Goal: Task Accomplishment & Management: Use online tool/utility

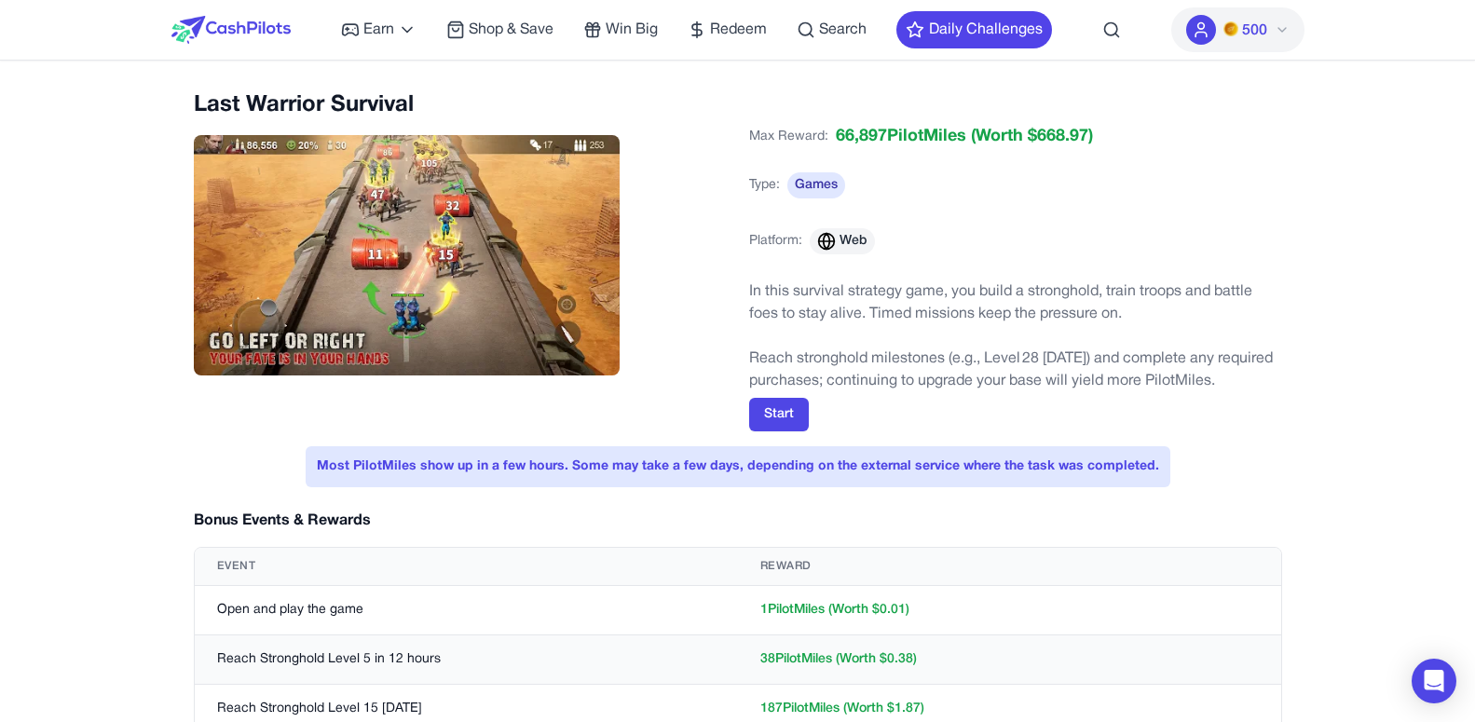
click at [1256, 28] on span "500" at bounding box center [1254, 31] width 25 height 22
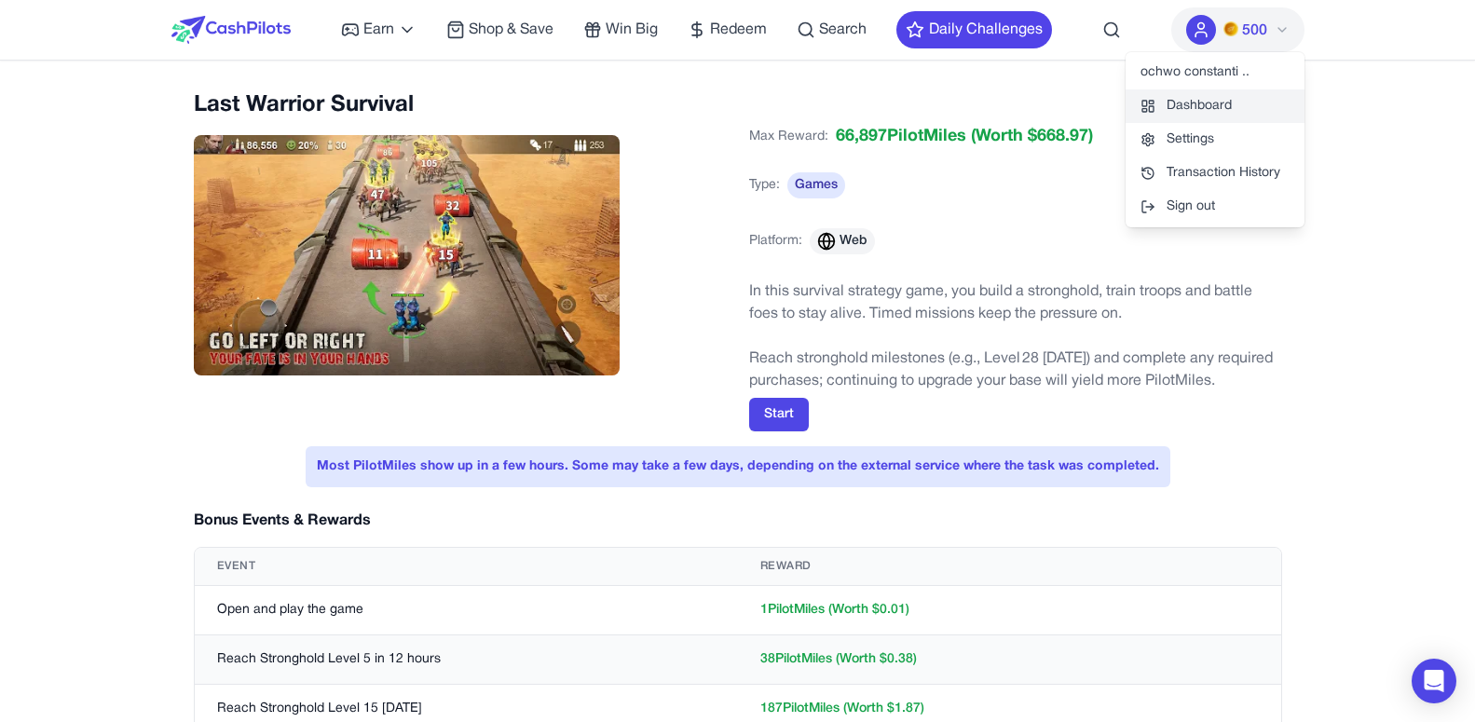
click at [1211, 118] on link "Dashboard" at bounding box center [1214, 106] width 179 height 34
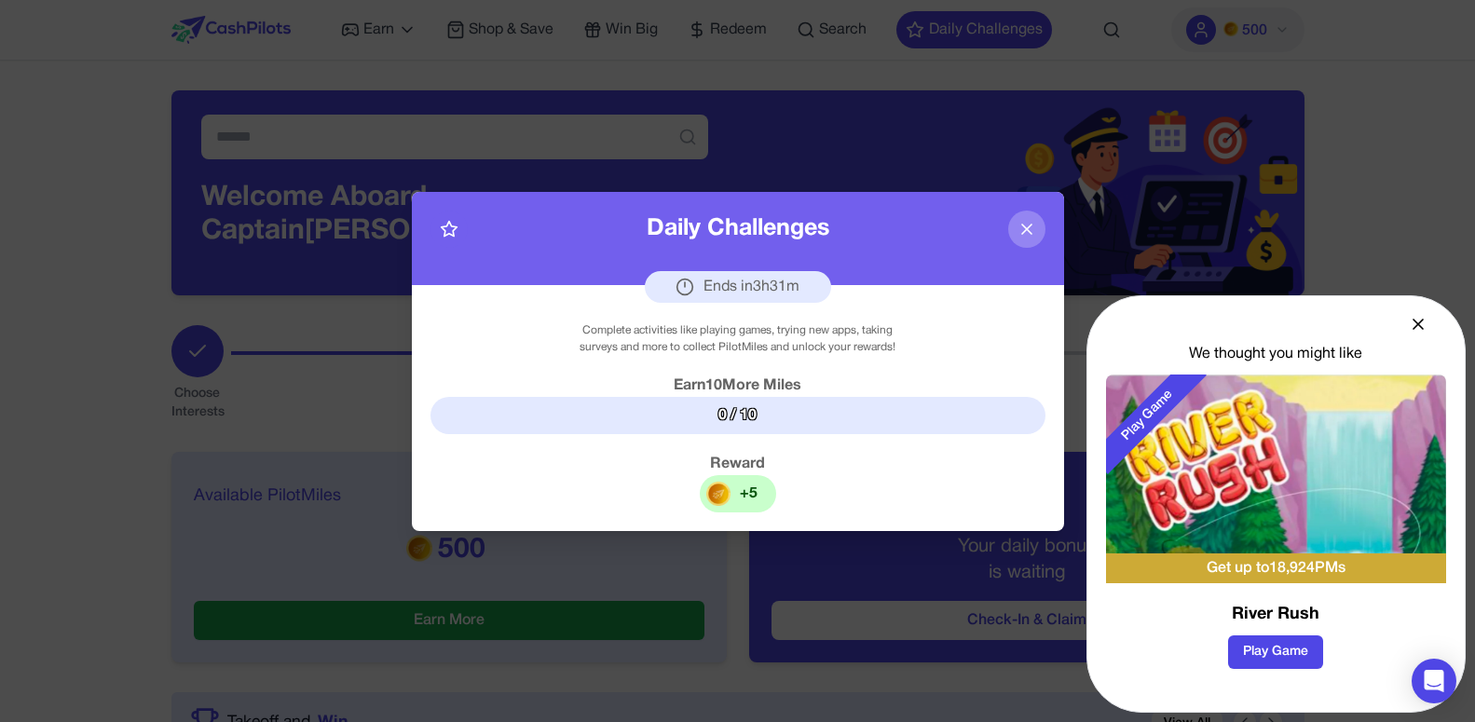
click at [723, 397] on div "0 / 10" at bounding box center [737, 415] width 615 height 37
click at [728, 409] on div "0 / 10" at bounding box center [737, 415] width 615 height 37
click at [736, 505] on div "+ 5" at bounding box center [738, 493] width 76 height 37
click at [736, 496] on div "+ 5" at bounding box center [738, 493] width 76 height 37
click at [1423, 324] on icon at bounding box center [1418, 324] width 19 height 19
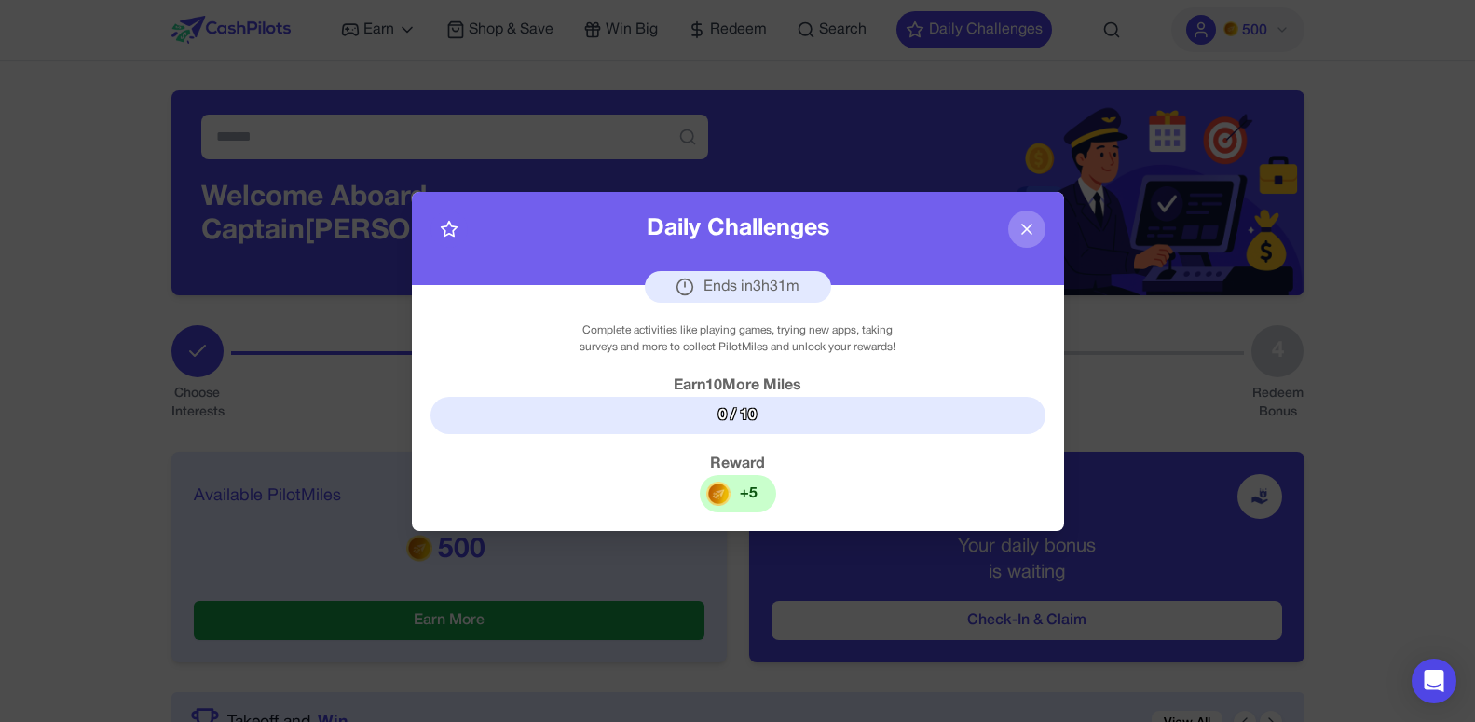
click at [726, 498] on img at bounding box center [718, 494] width 24 height 24
click at [737, 415] on div "0 / 10" at bounding box center [737, 415] width 615 height 37
click at [739, 497] on div "+ 5" at bounding box center [738, 493] width 76 height 37
click at [792, 292] on div "Ends in 3 h 30 m" at bounding box center [738, 287] width 186 height 32
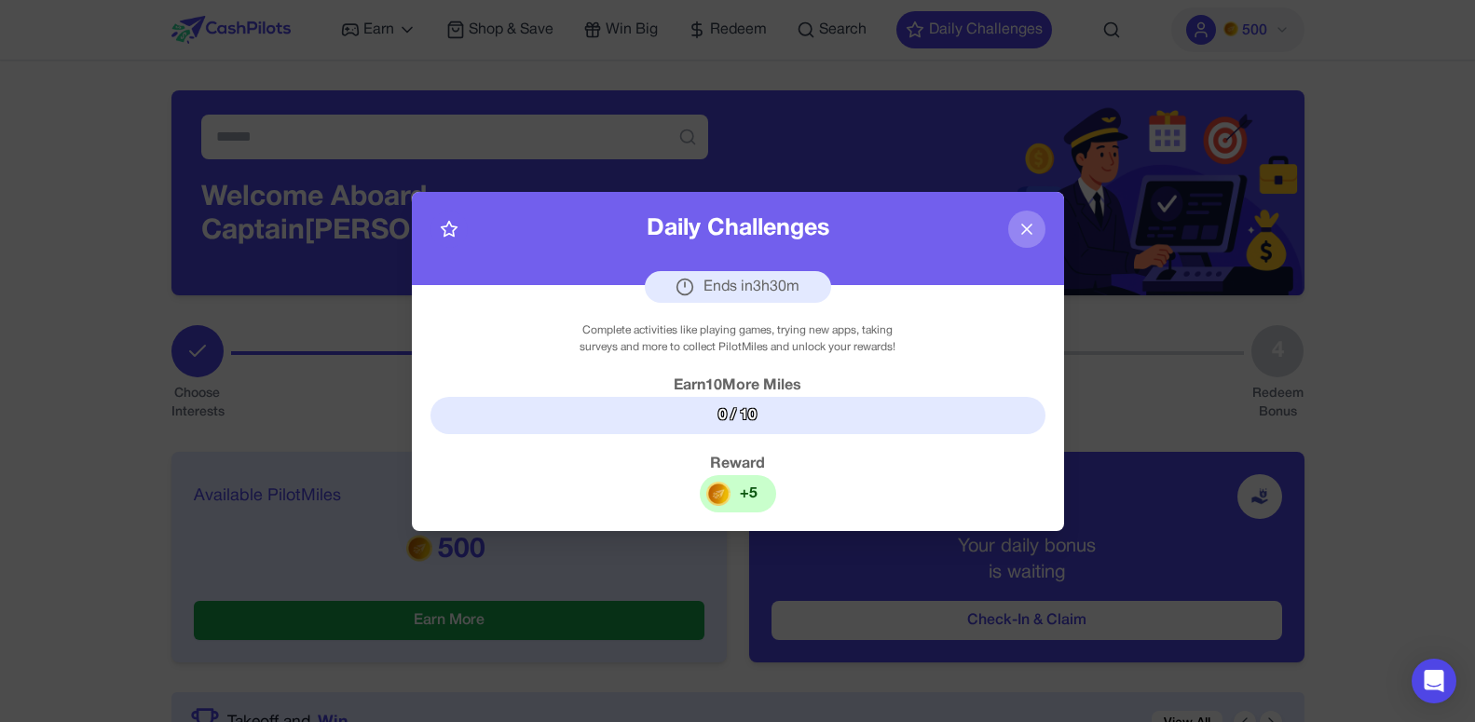
click at [752, 293] on div "Ends in 3 h 30 m" at bounding box center [738, 287] width 186 height 32
click at [770, 292] on div "Ends in 3 h 29 m" at bounding box center [738, 287] width 186 height 32
click at [725, 290] on div "Ends in 3 h 29 m" at bounding box center [738, 287] width 186 height 32
click at [739, 415] on div "0 / 10" at bounding box center [737, 415] width 615 height 37
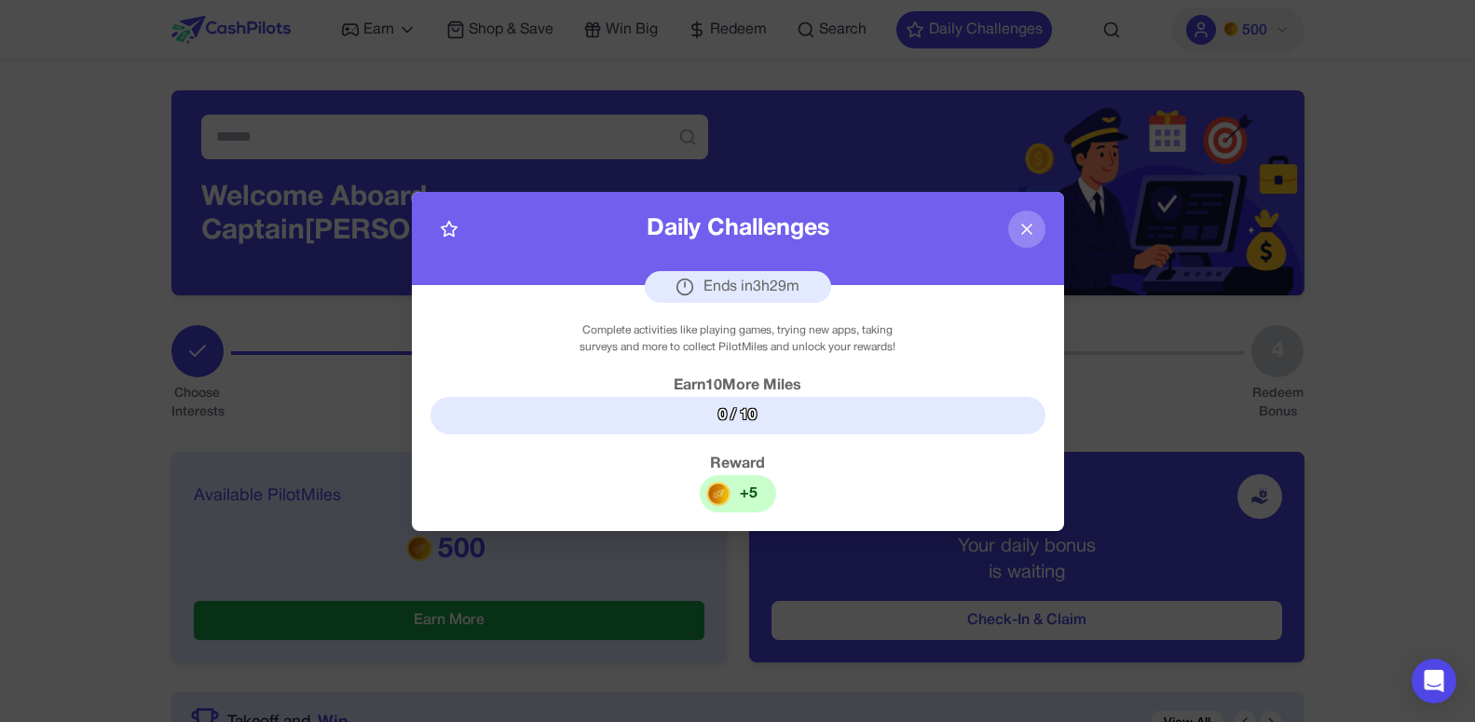
click at [737, 497] on div "+ 5" at bounding box center [738, 493] width 76 height 37
click at [1020, 238] on icon at bounding box center [1026, 229] width 19 height 19
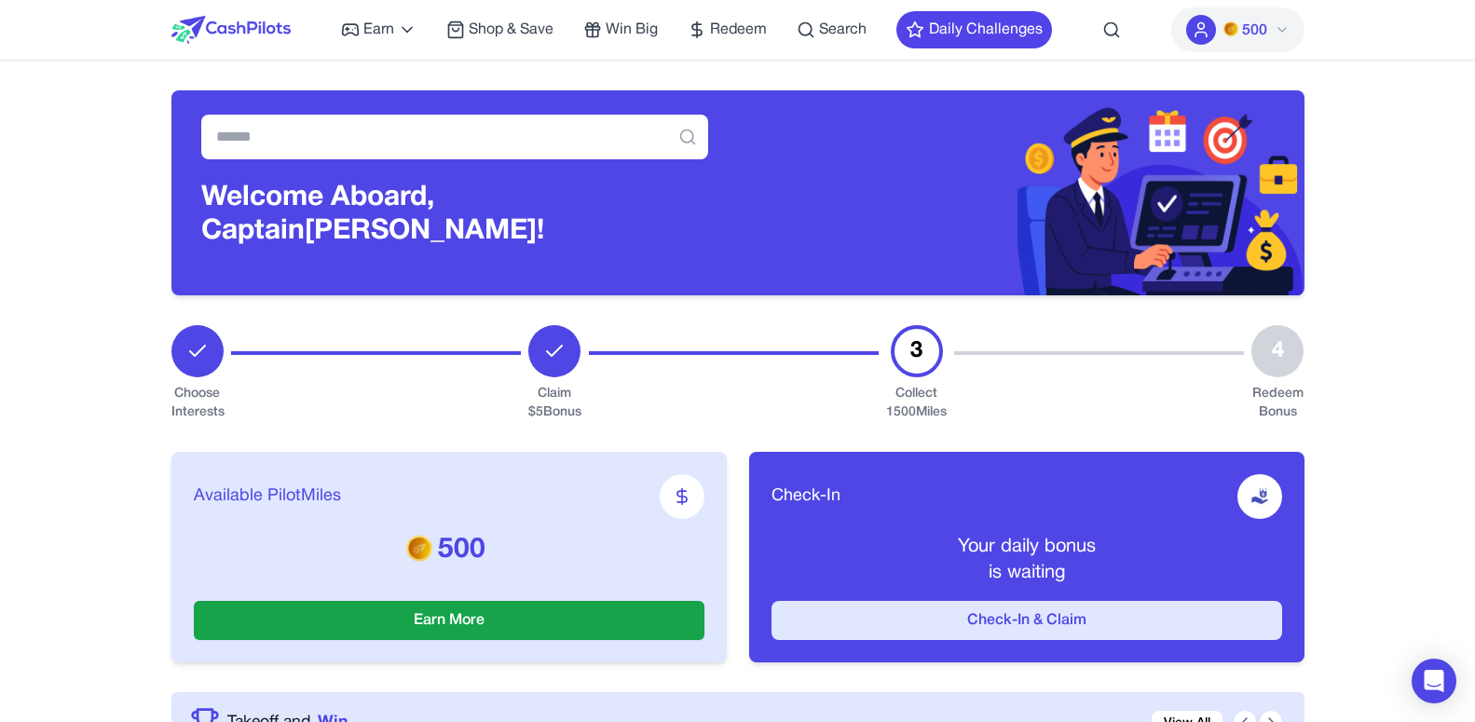
click at [1088, 620] on button "Check-In & Claim" at bounding box center [1026, 620] width 511 height 39
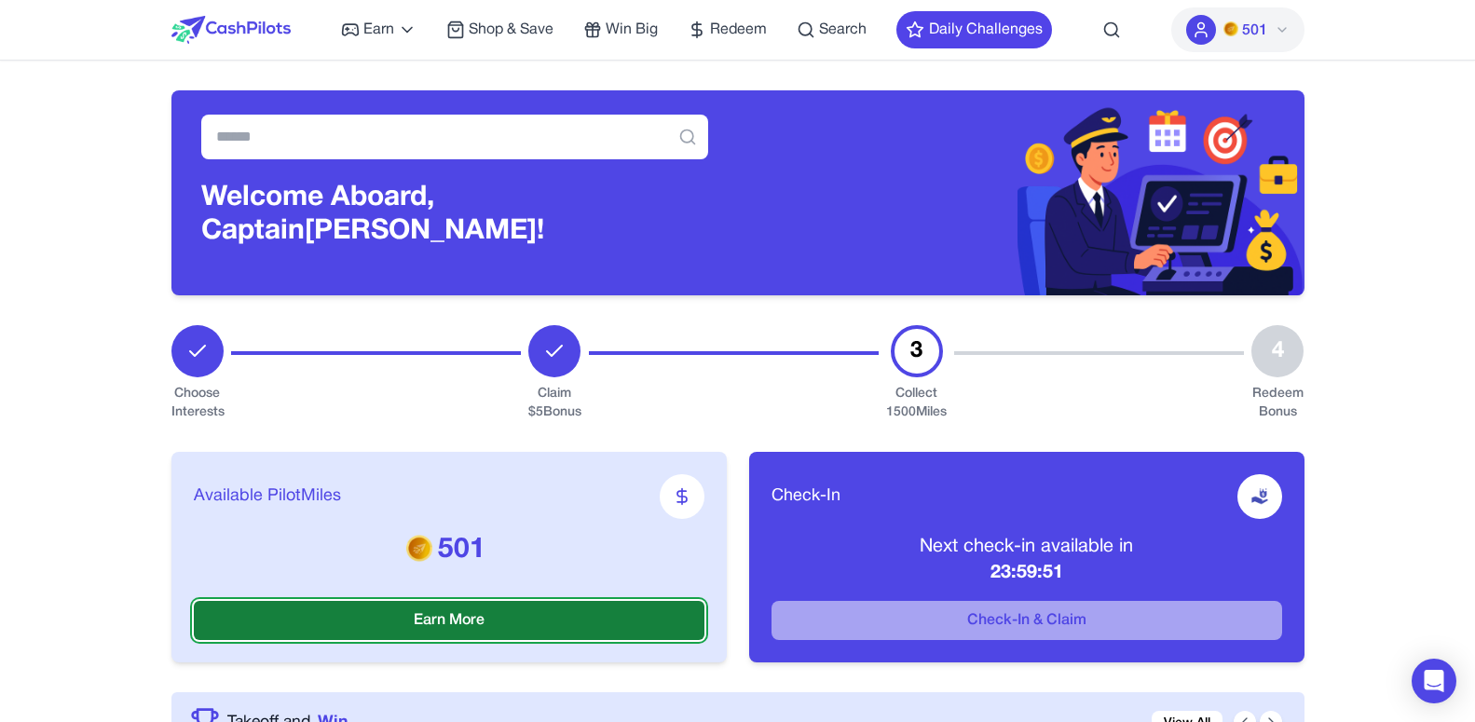
click at [450, 619] on button "Earn More" at bounding box center [449, 620] width 511 height 39
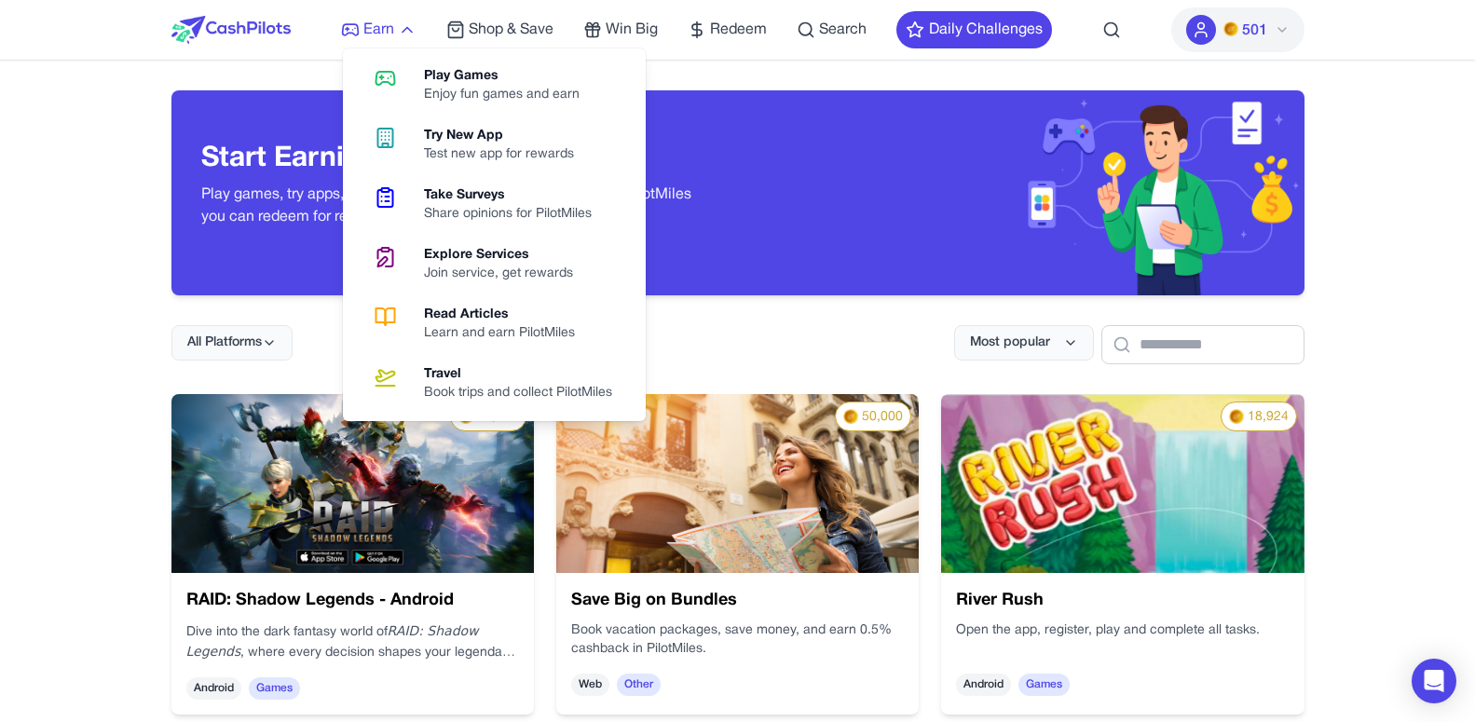
click at [406, 32] on icon at bounding box center [407, 29] width 19 height 19
click at [457, 184] on link "Take Surveys Share opinions for PilotMiles" at bounding box center [494, 205] width 288 height 60
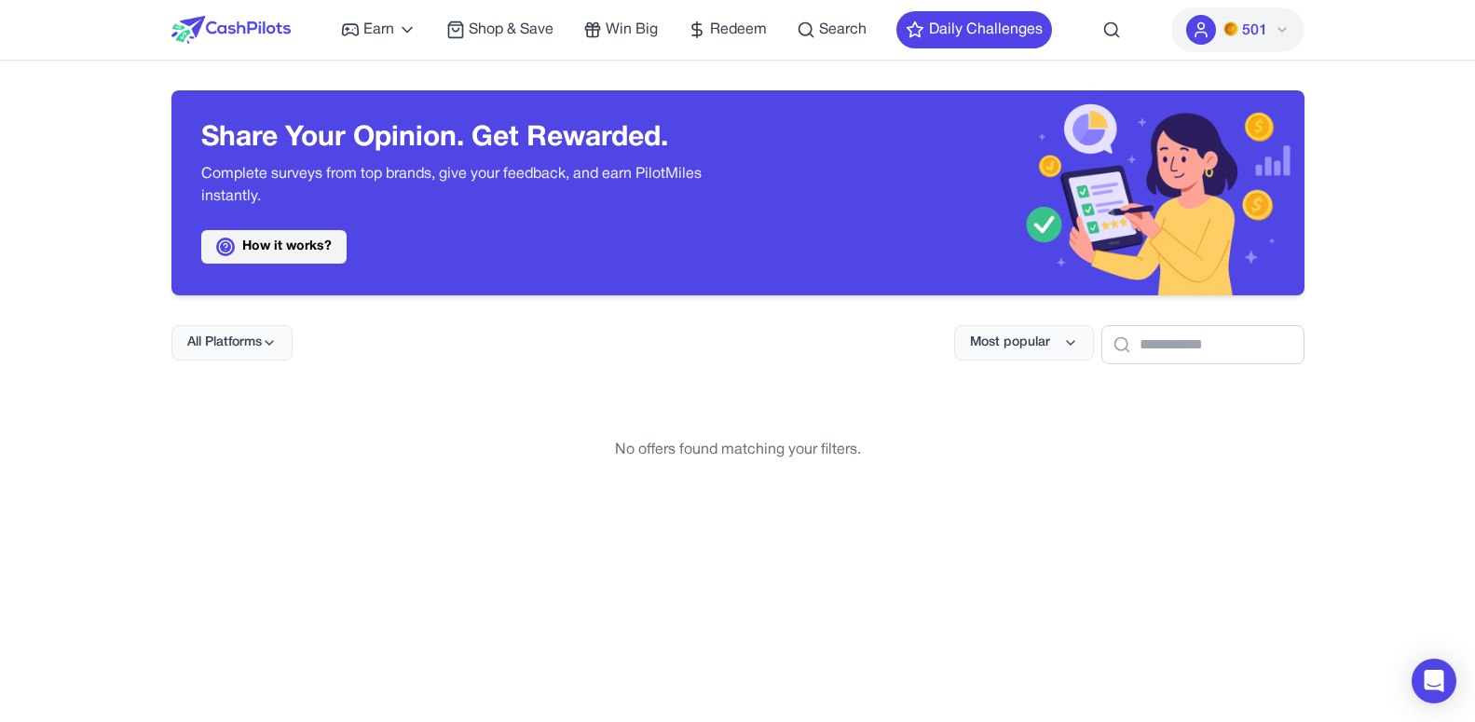
click at [328, 250] on link "How it works?" at bounding box center [273, 247] width 145 height 34
click at [214, 336] on span "All Platforms" at bounding box center [224, 343] width 75 height 19
click at [242, 456] on div "Android" at bounding box center [230, 462] width 116 height 39
click at [266, 341] on icon at bounding box center [269, 343] width 7 height 4
click at [218, 500] on div "iOS" at bounding box center [230, 502] width 116 height 39
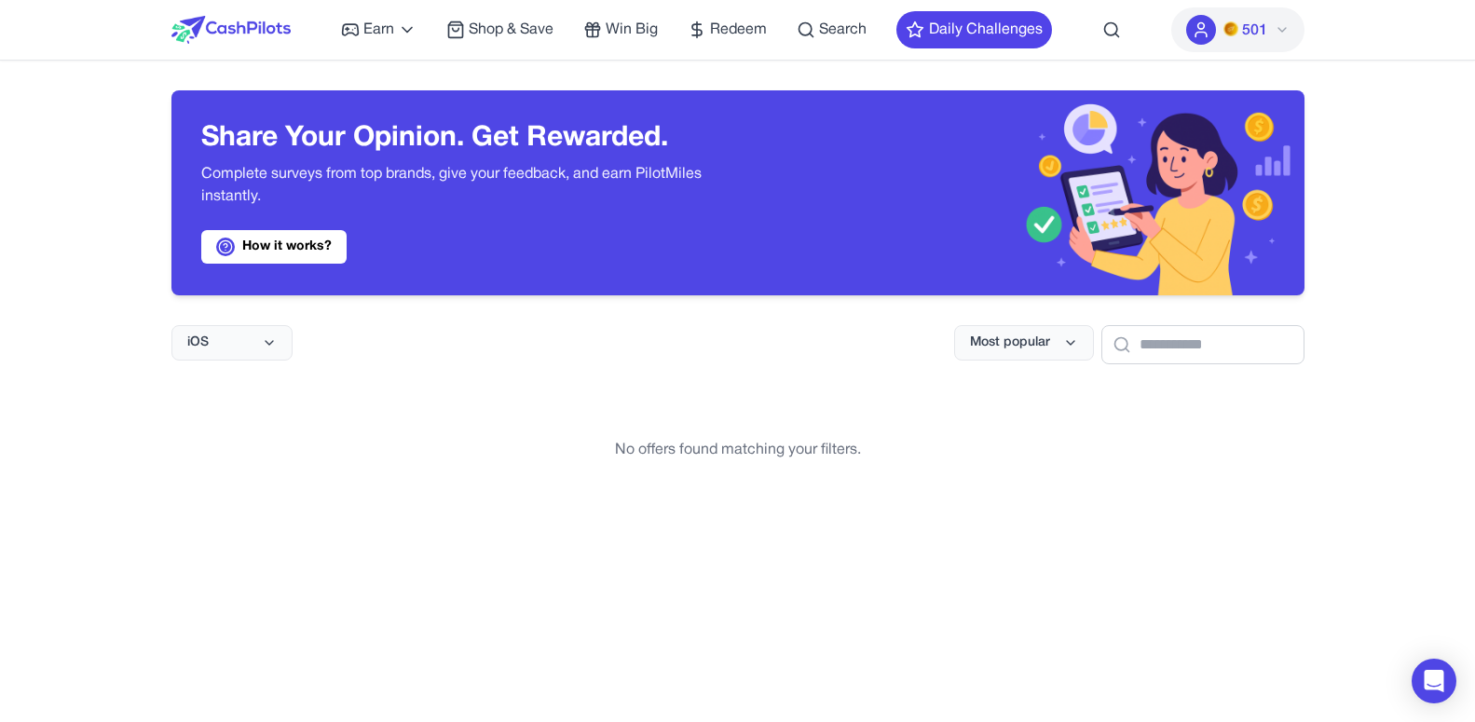
click at [477, 432] on div "No offers found matching your filters." at bounding box center [737, 450] width 1133 height 112
click at [257, 338] on button "iOS" at bounding box center [231, 342] width 121 height 35
click at [234, 374] on div "All Platforms" at bounding box center [230, 384] width 116 height 39
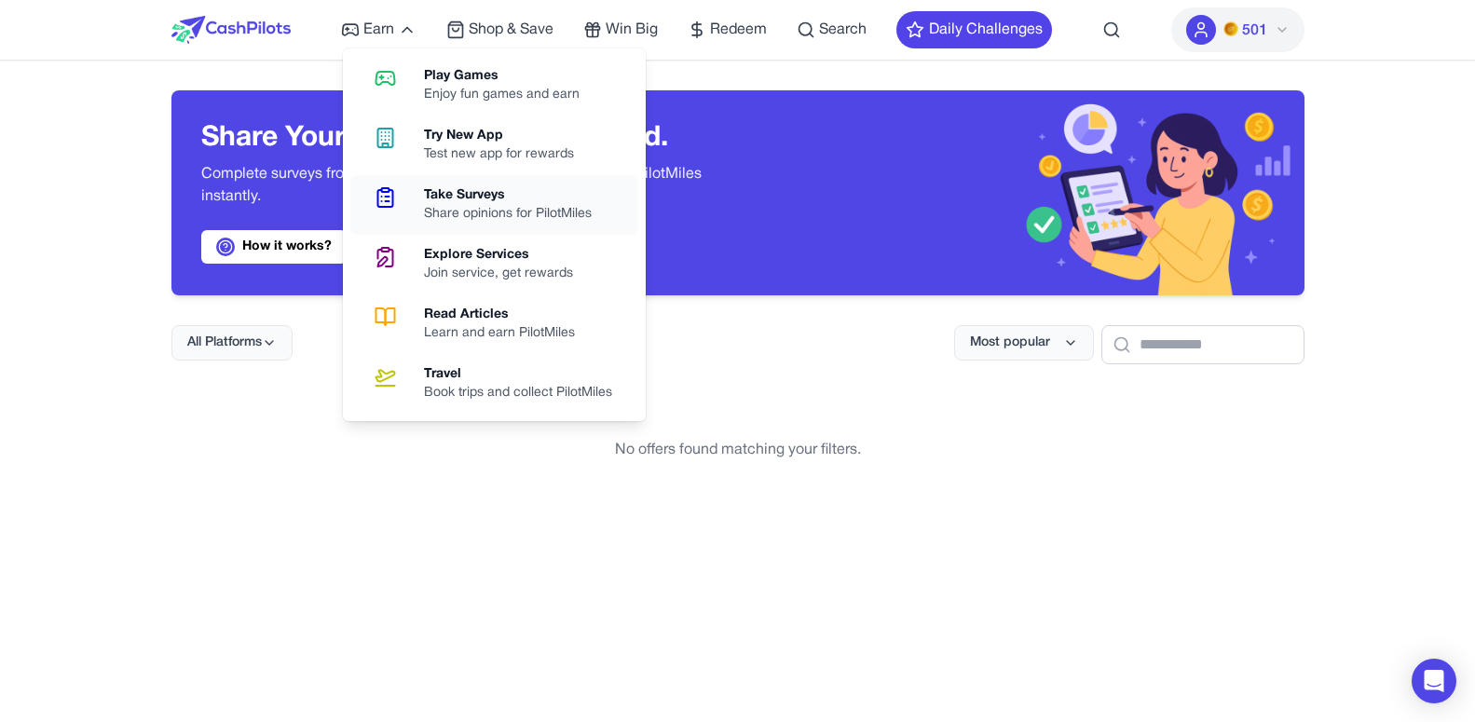
click at [457, 211] on div "Share opinions for PilotMiles" at bounding box center [515, 214] width 183 height 19
click at [457, 211] on div "Share Your Opinion. Get Rewarded. Complete surveys from top brands, give your f…" at bounding box center [454, 193] width 507 height 142
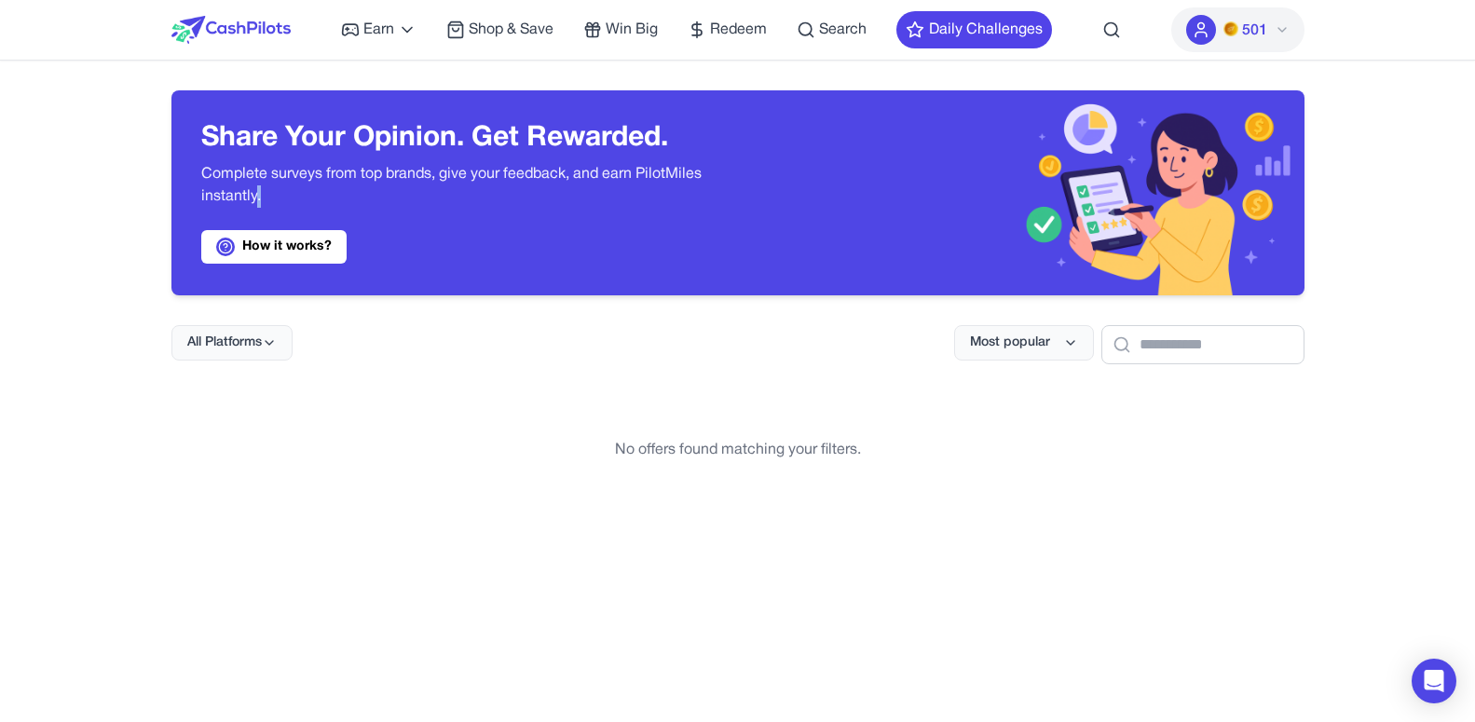
click at [1292, 30] on button "501" at bounding box center [1237, 29] width 133 height 45
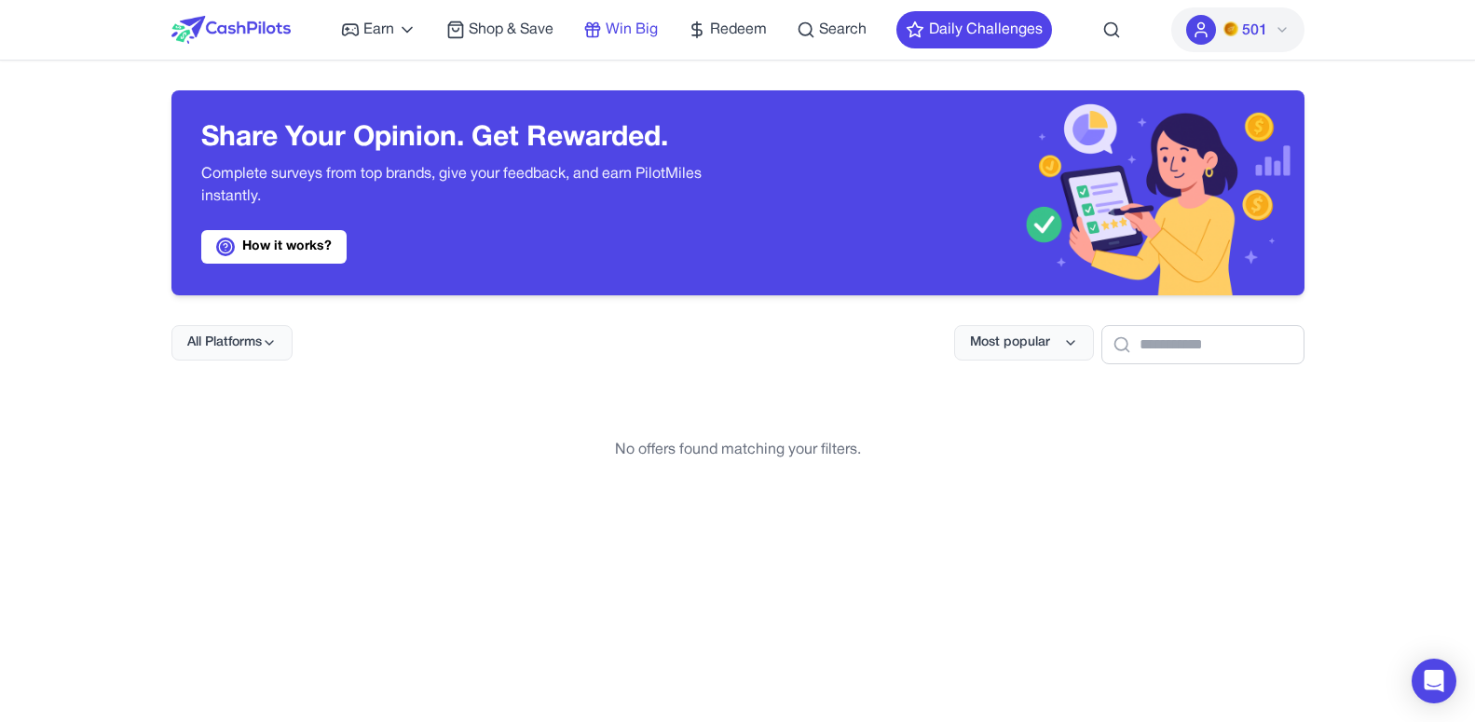
click at [649, 23] on span "Win Big" at bounding box center [632, 30] width 52 height 22
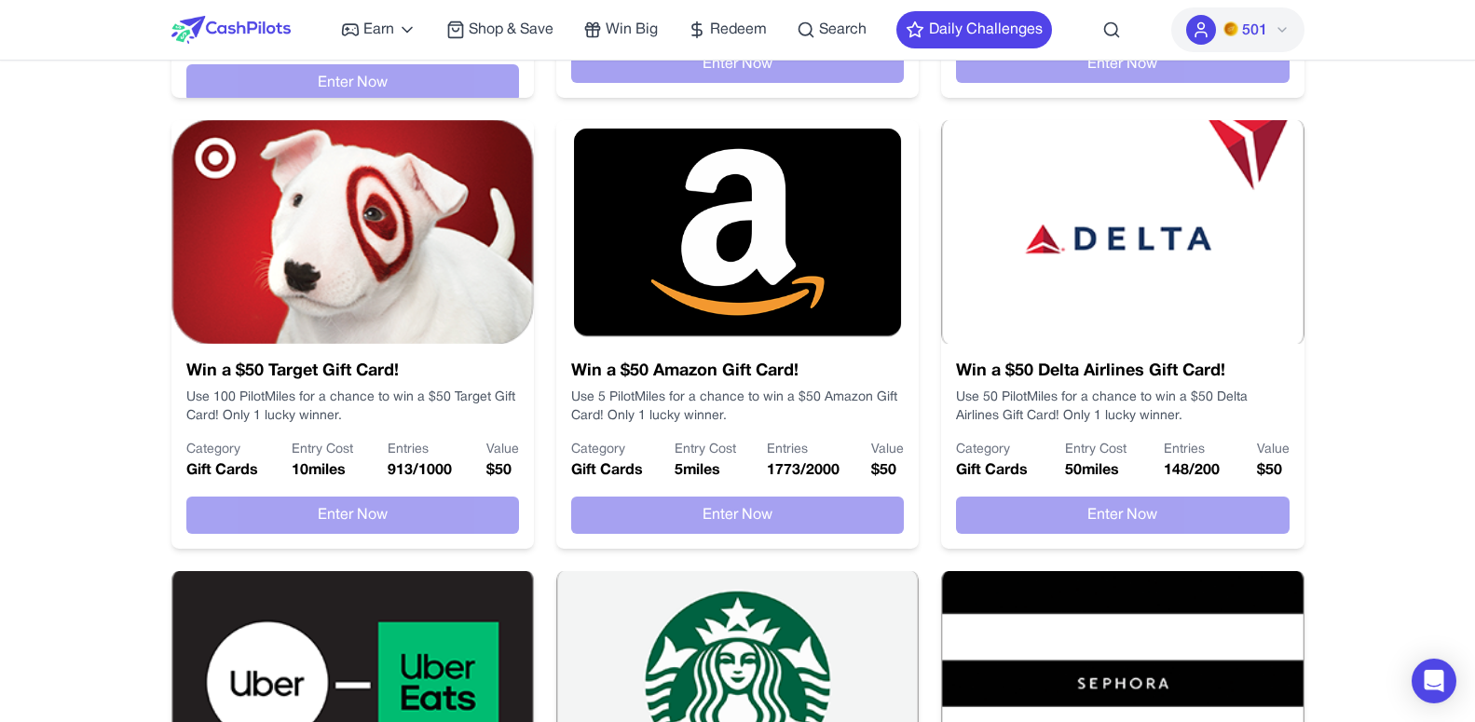
scroll to position [766, 0]
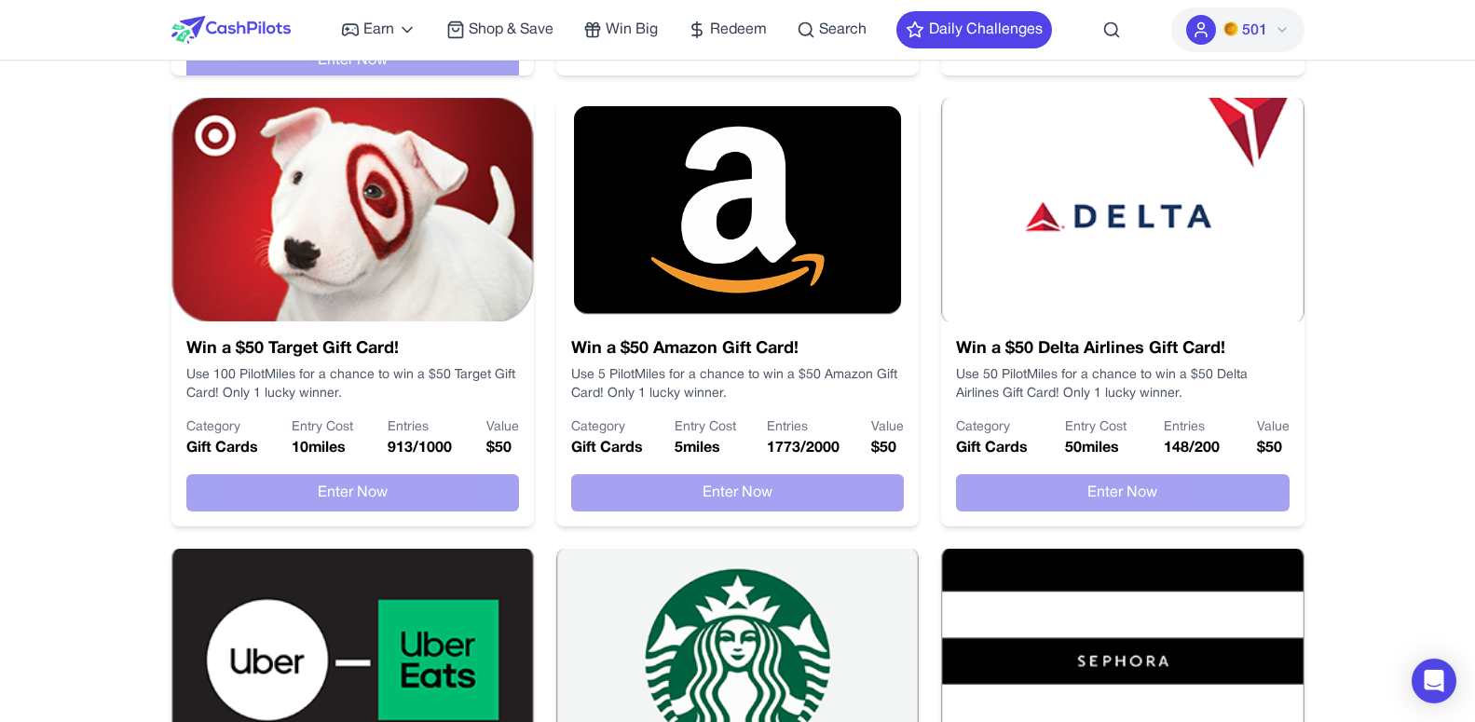
click at [349, 227] on img at bounding box center [352, 210] width 362 height 224
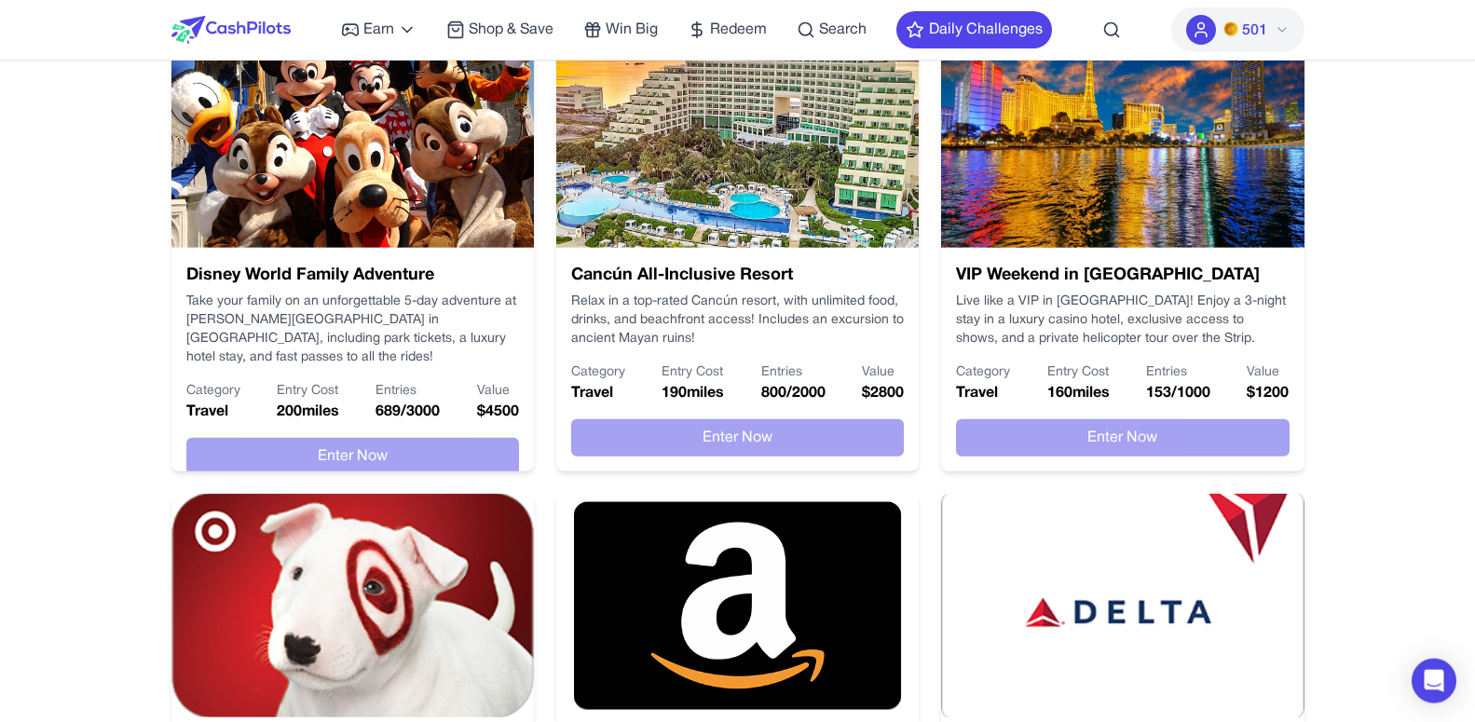
scroll to position [376, 0]
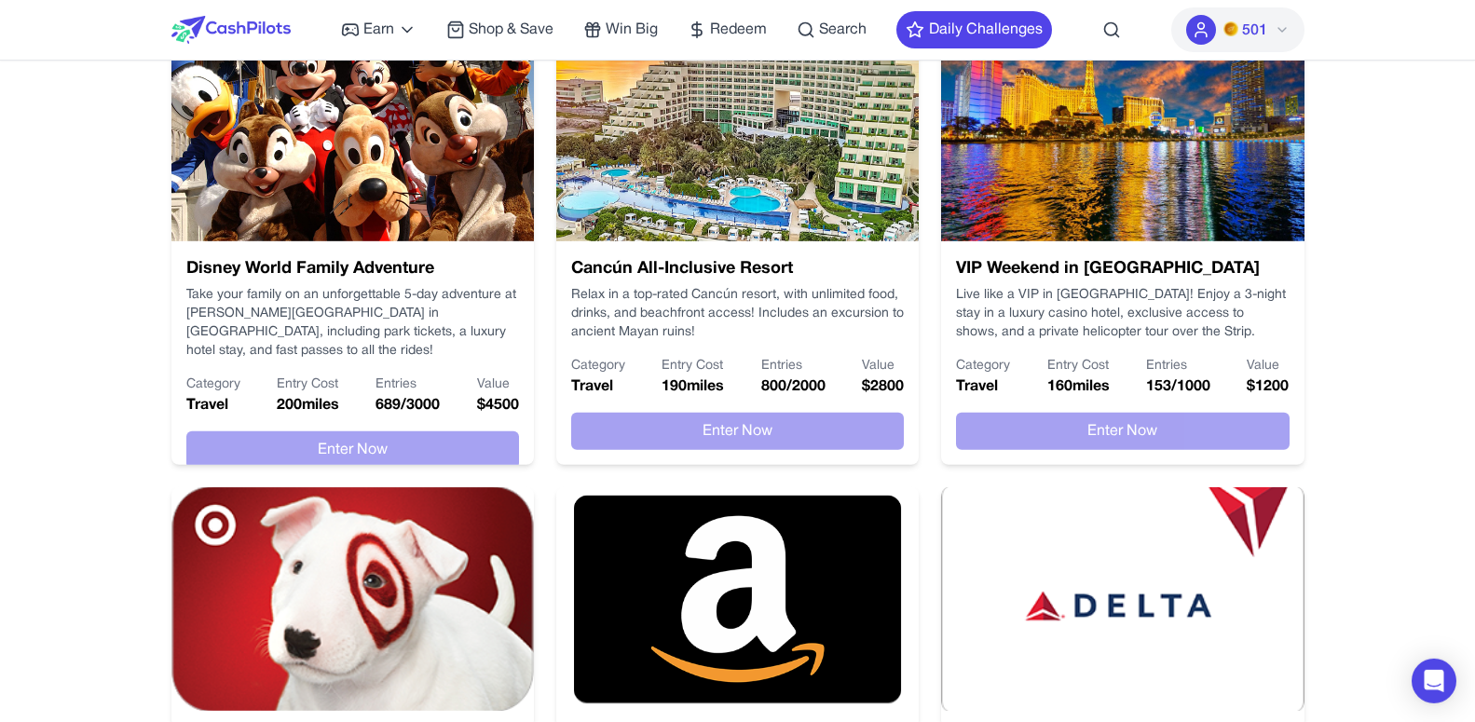
click at [1191, 457] on div "VIP Weekend in [GEOGRAPHIC_DATA] Live like a VIP in [GEOGRAPHIC_DATA]! Enjoy a …" at bounding box center [1122, 353] width 362 height 224
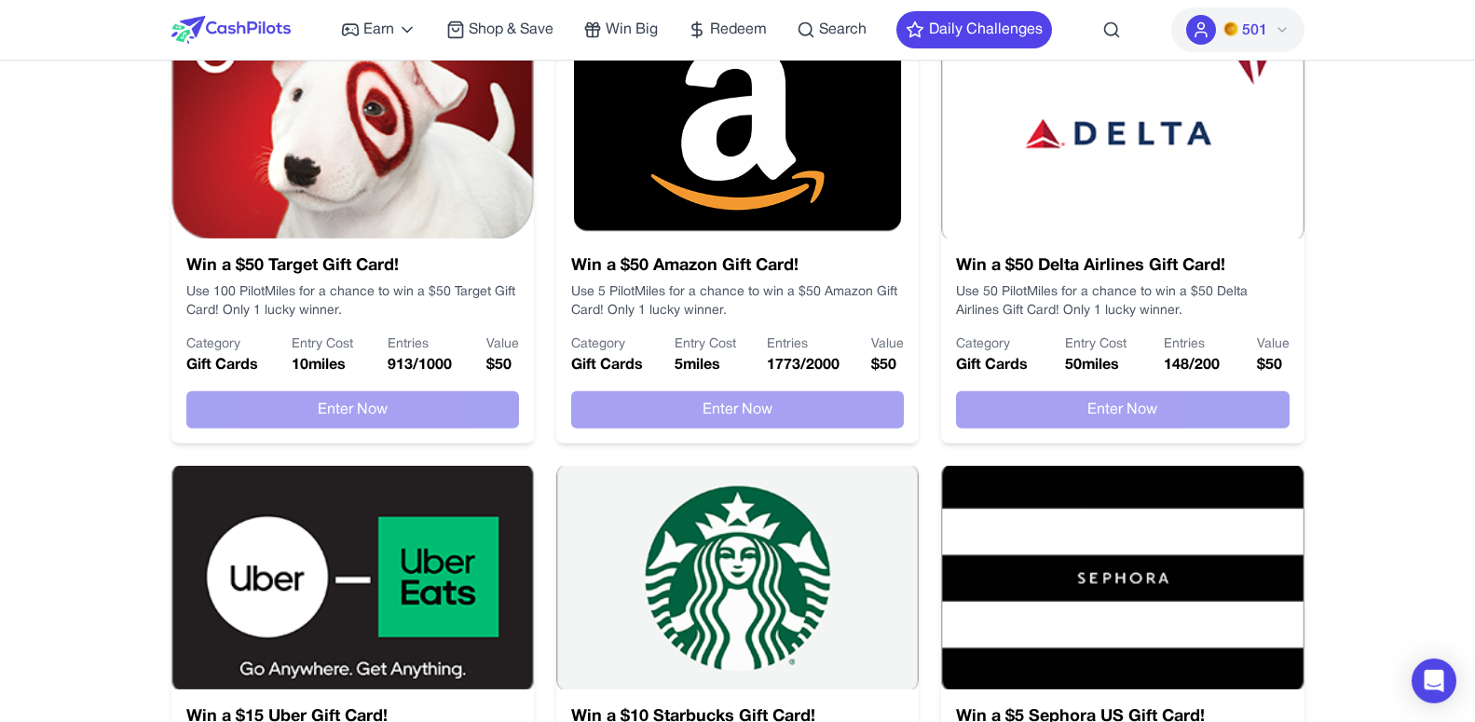
scroll to position [922, 0]
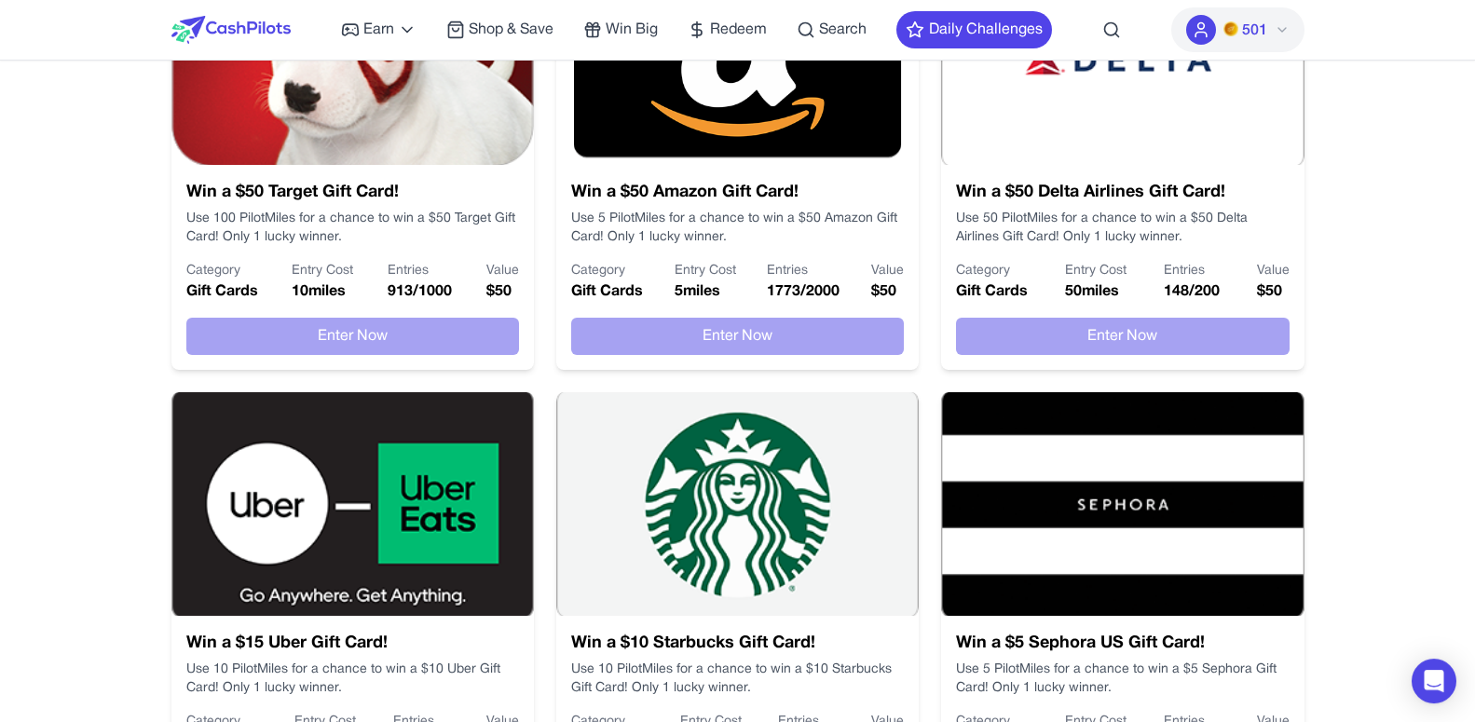
click at [361, 120] on img at bounding box center [352, 53] width 362 height 224
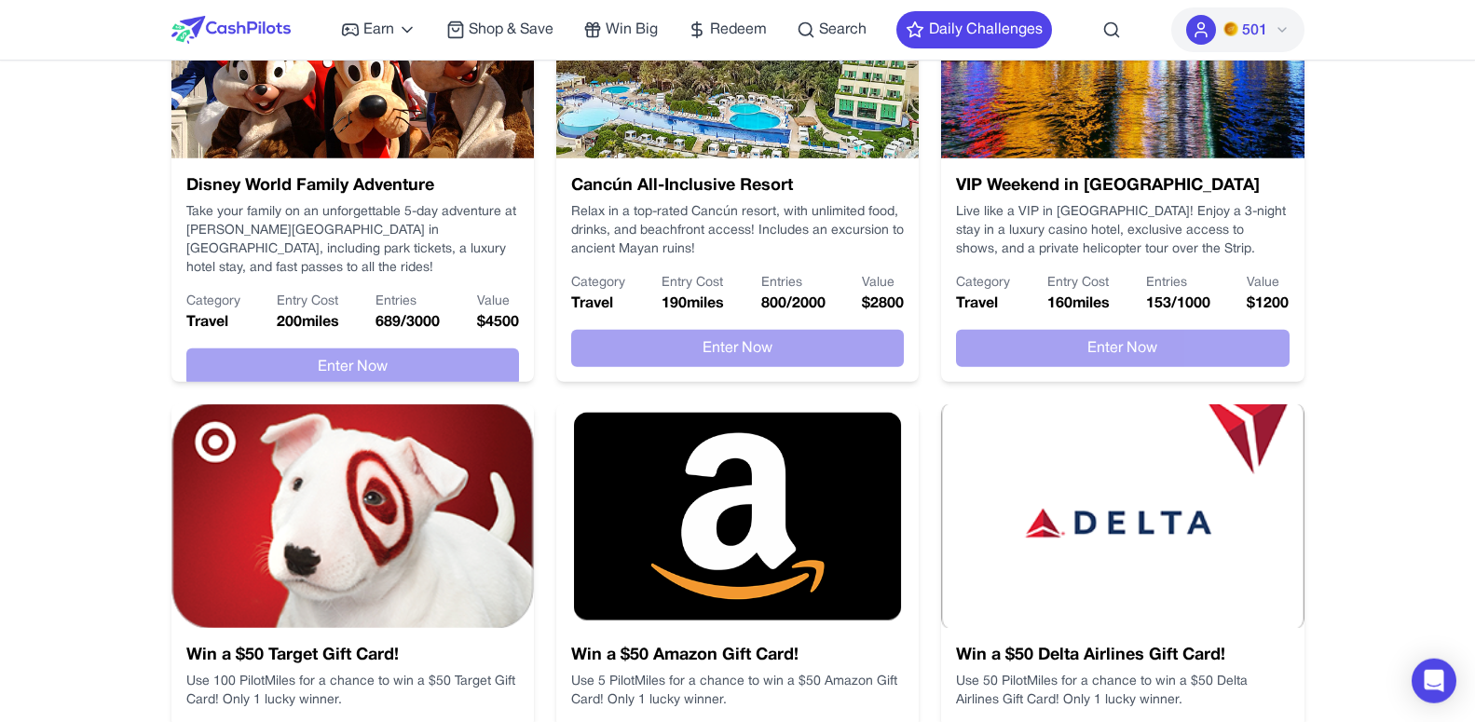
scroll to position [463, 0]
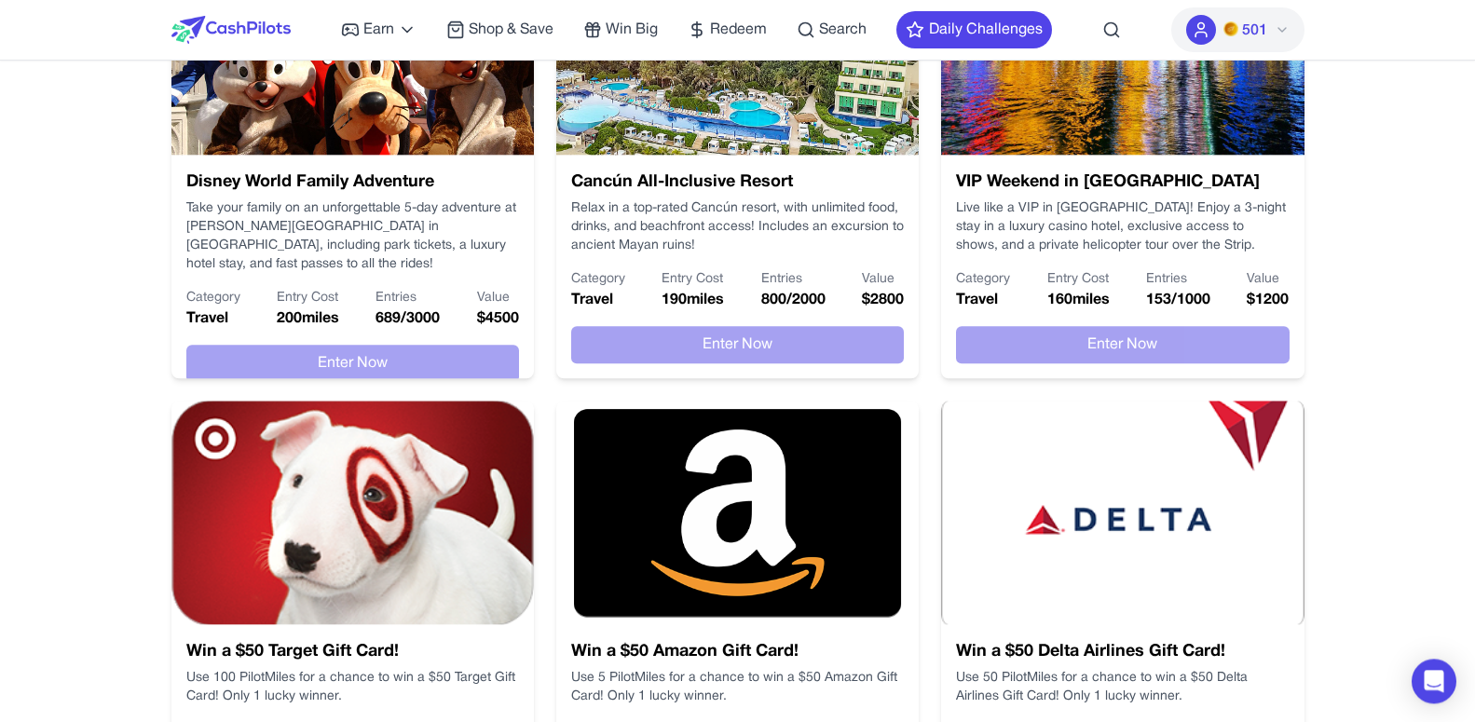
click at [1140, 129] on img at bounding box center [1122, 43] width 362 height 224
click at [1116, 186] on h3 "VIP Weekend in [GEOGRAPHIC_DATA]" at bounding box center [1122, 183] width 333 height 26
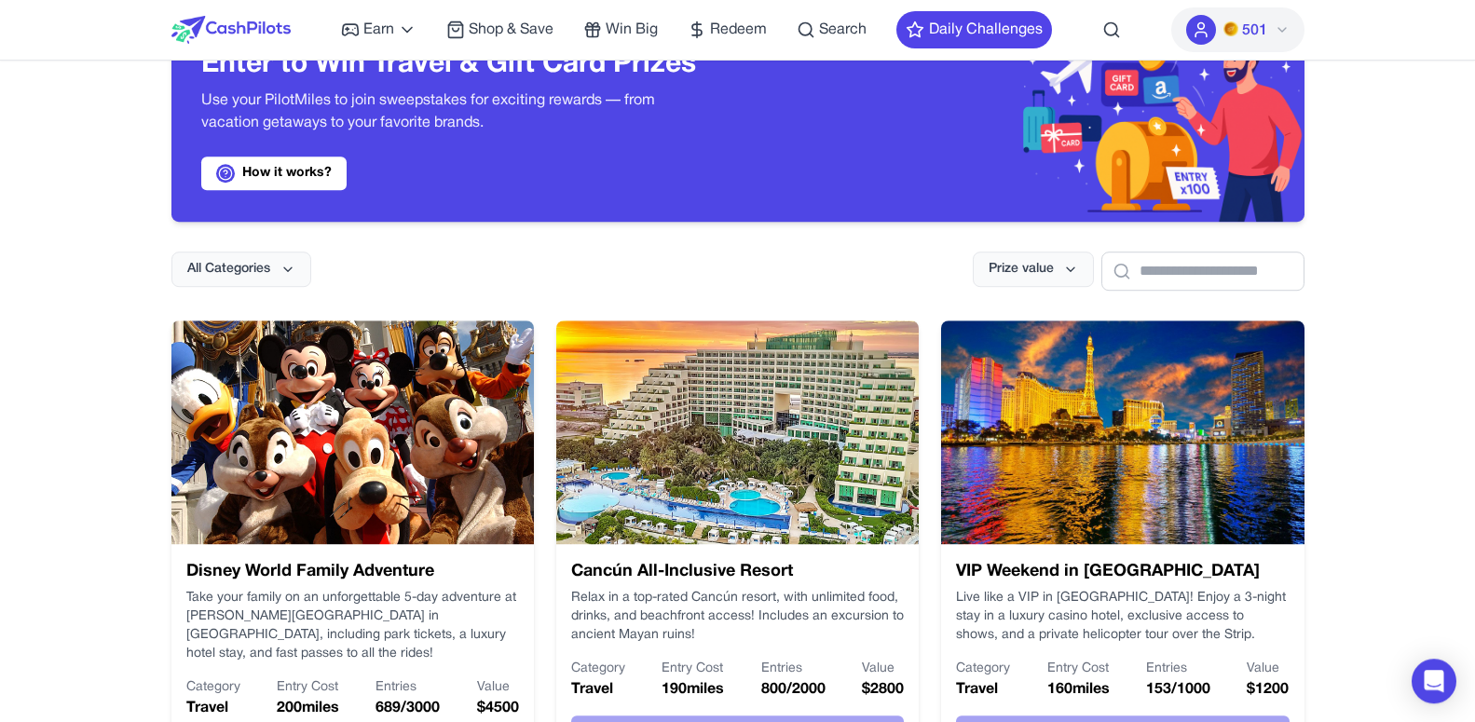
scroll to position [0, 0]
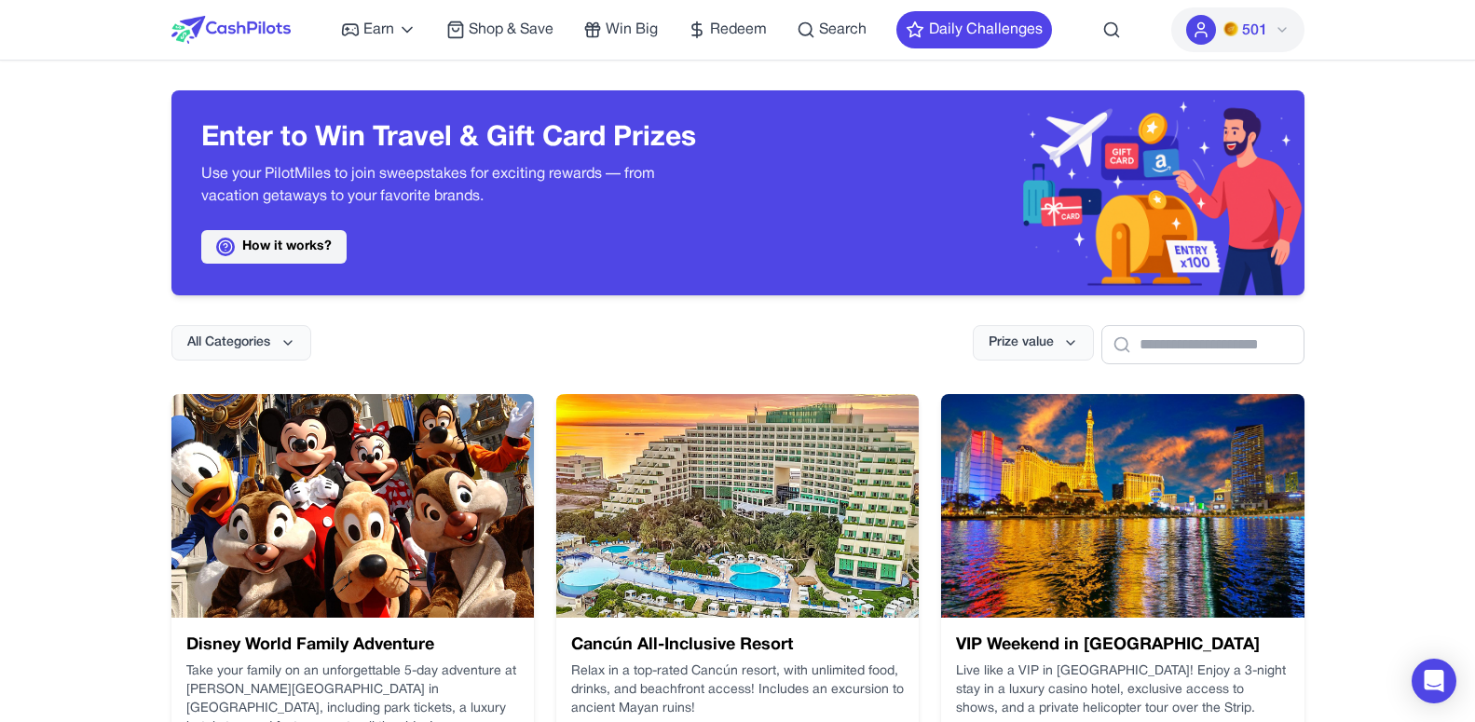
click at [281, 247] on link "How it works?" at bounding box center [273, 247] width 145 height 34
click at [638, 33] on span "Win Big" at bounding box center [632, 30] width 52 height 22
click at [640, 32] on span "Win Big" at bounding box center [632, 30] width 52 height 22
click at [602, 26] on icon at bounding box center [592, 29] width 19 height 19
click at [606, 28] on link "Win Big" at bounding box center [620, 30] width 75 height 22
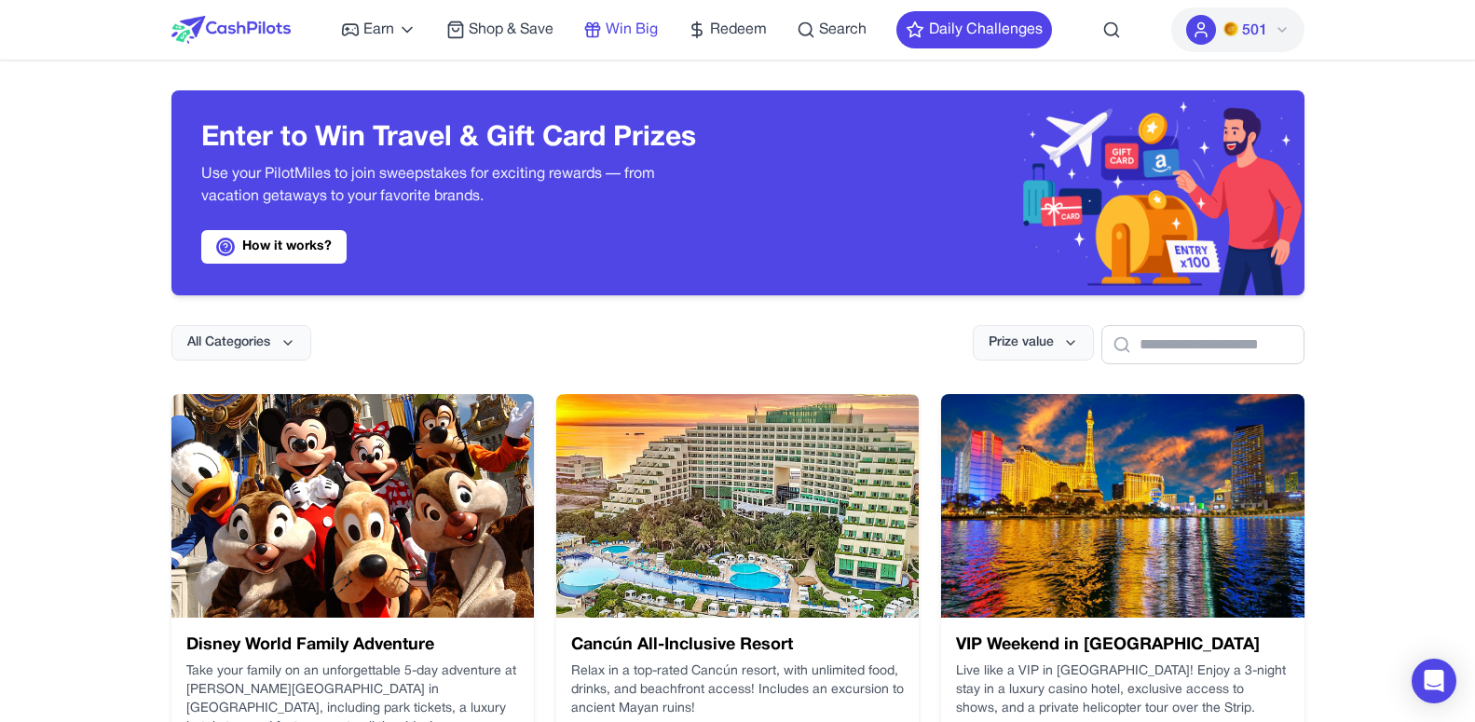
click at [606, 28] on link "Win Big" at bounding box center [620, 30] width 75 height 22
click at [639, 23] on span "Win Big" at bounding box center [632, 30] width 52 height 22
